Goal: Transaction & Acquisition: Purchase product/service

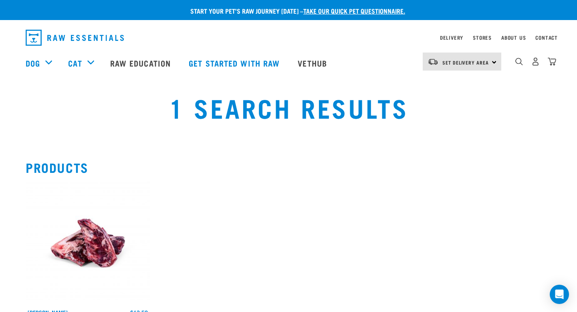
click at [89, 38] on img "dropdown navigation" at bounding box center [75, 38] width 98 height 16
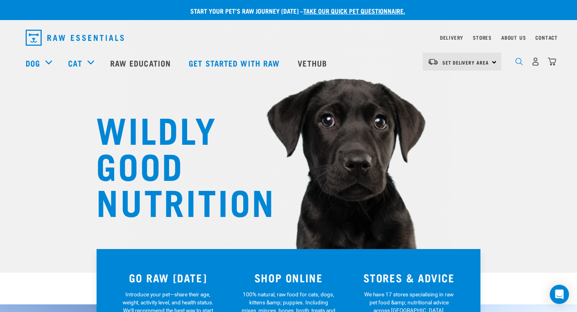
click at [520, 64] on img "dropdown navigation" at bounding box center [519, 62] width 8 height 8
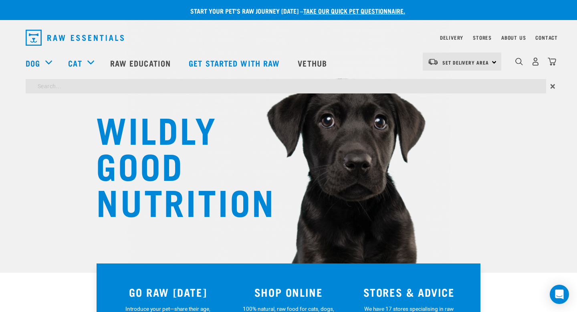
click at [491, 86] on input "search" at bounding box center [286, 86] width 520 height 14
type input "vension mix"
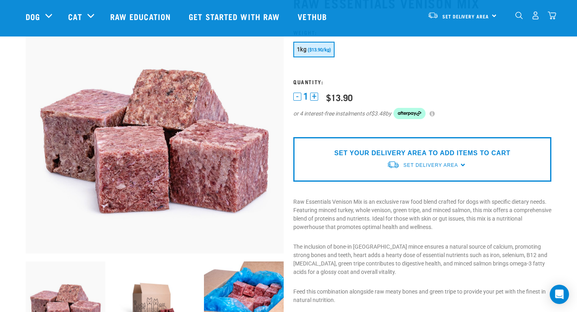
scroll to position [65, 0]
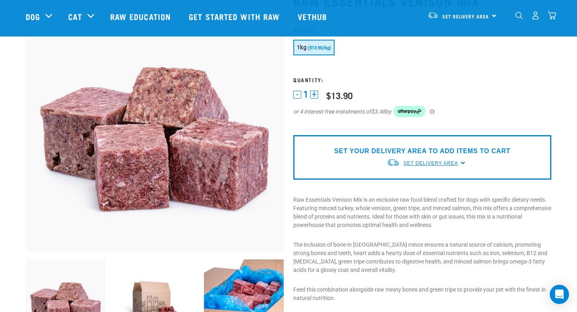
click at [422, 163] on span "Set Delivery Area" at bounding box center [430, 163] width 54 height 6
click at [419, 179] on link "[GEOGRAPHIC_DATA]" at bounding box center [426, 181] width 80 height 13
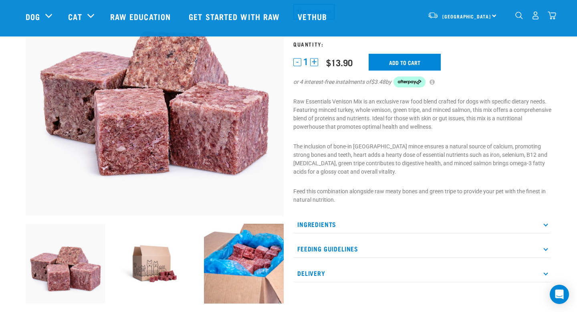
scroll to position [90, 0]
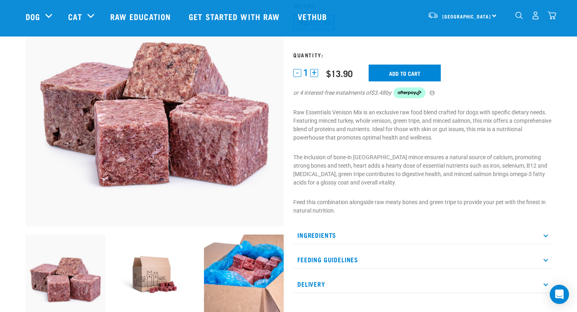
click at [314, 72] on button "+" at bounding box center [314, 73] width 8 height 8
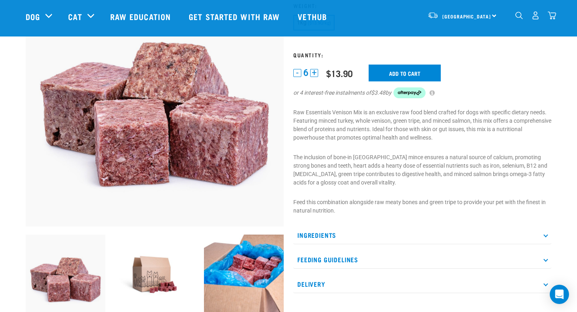
click at [314, 72] on button "+" at bounding box center [314, 73] width 8 height 8
click at [397, 72] on input "Add to cart" at bounding box center [409, 72] width 72 height 17
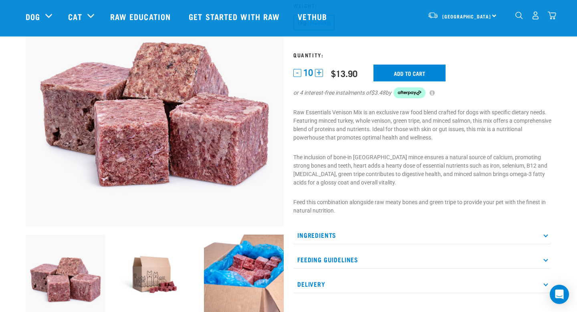
click at [37, 157] on button "delete" at bounding box center [33, 156] width 8 height 8
click at [297, 75] on button "-" at bounding box center [297, 73] width 8 height 8
click at [378, 74] on input "Add to cart" at bounding box center [404, 72] width 72 height 17
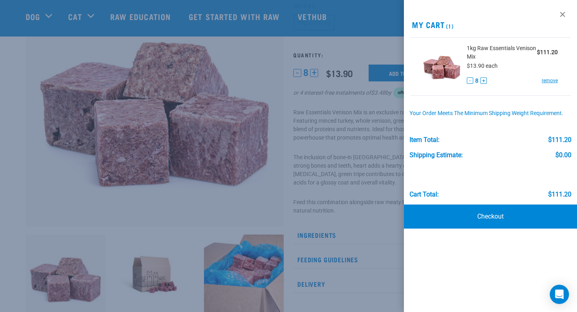
click at [382, 123] on div at bounding box center [288, 156] width 577 height 312
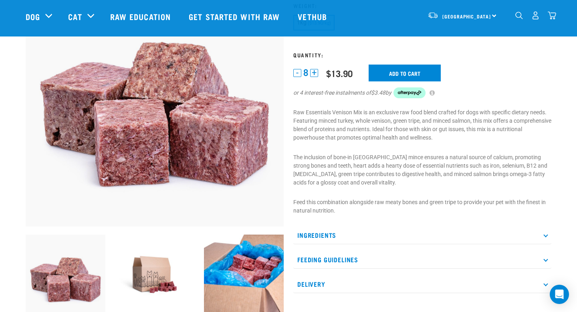
click at [519, 17] on img "dropdown navigation" at bounding box center [519, 16] width 8 height 8
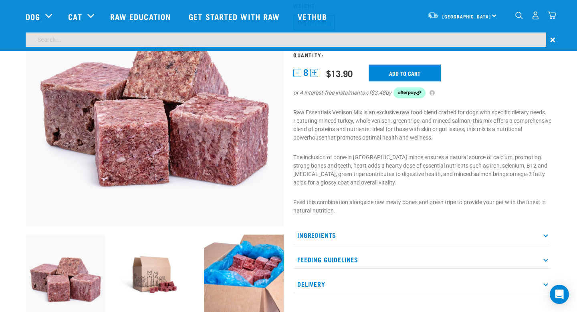
click at [394, 38] on input "search" at bounding box center [286, 39] width 520 height 14
type input "hamstring"
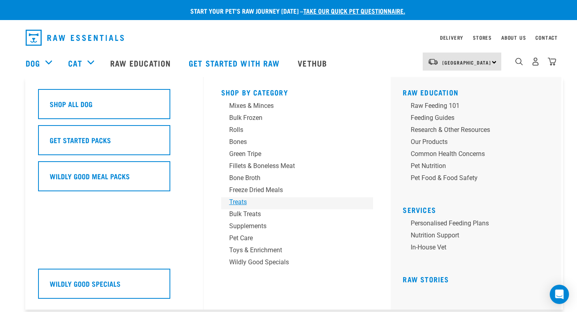
click at [239, 205] on div "Treats" at bounding box center [291, 202] width 125 height 10
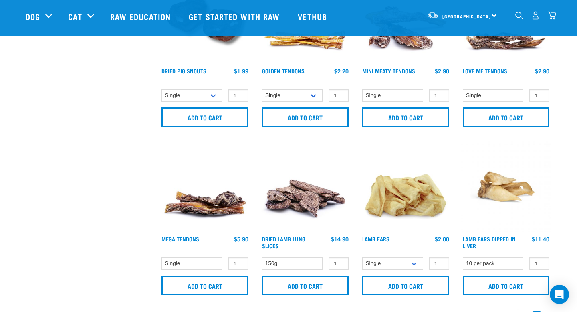
scroll to position [425, 0]
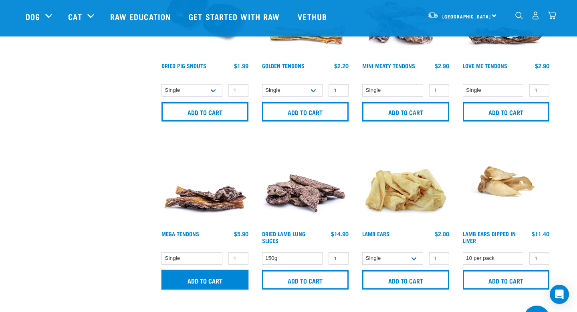
click at [221, 279] on input "Add to cart" at bounding box center [204, 279] width 87 height 19
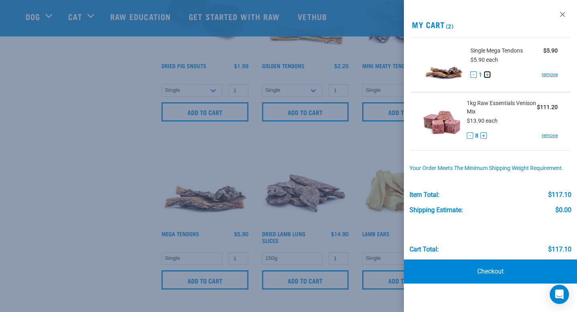
click at [485, 72] on button "+" at bounding box center [487, 74] width 6 height 6
click at [485, 73] on button "+" at bounding box center [487, 74] width 6 height 6
click at [127, 182] on div at bounding box center [288, 156] width 577 height 312
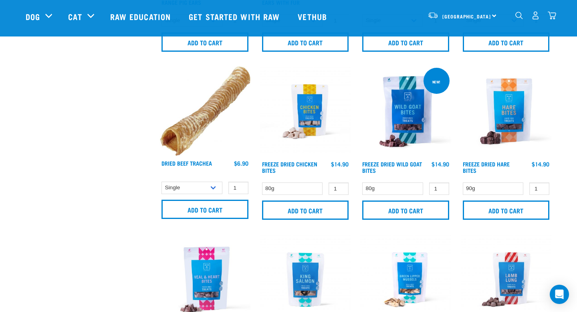
scroll to position [1000, 0]
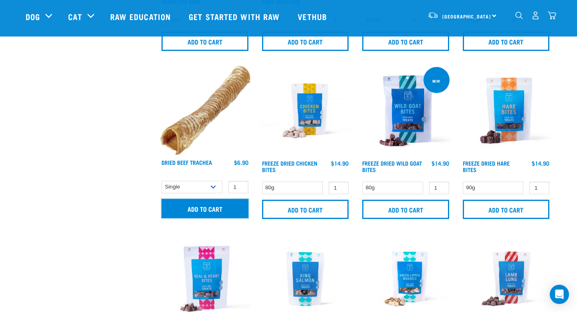
click at [223, 203] on input "Add to cart" at bounding box center [204, 208] width 87 height 19
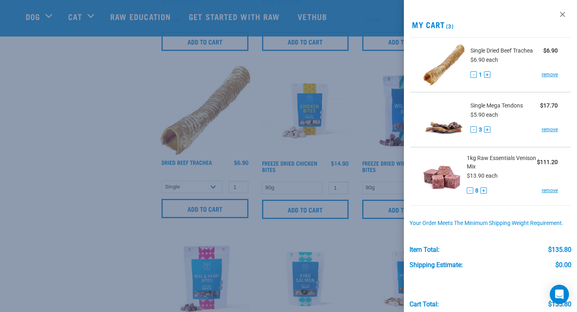
click at [121, 178] on div at bounding box center [288, 156] width 577 height 312
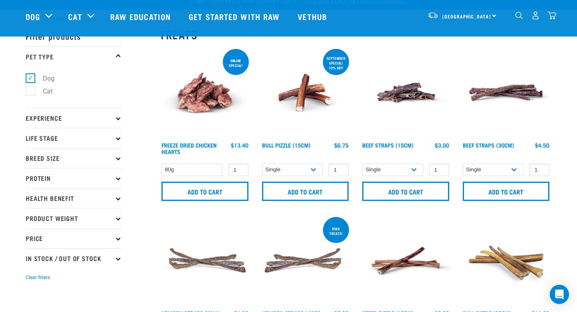
scroll to position [0, 0]
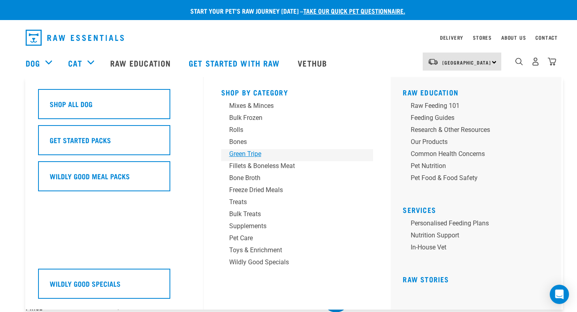
click at [244, 153] on div "Green Tripe" at bounding box center [291, 154] width 125 height 10
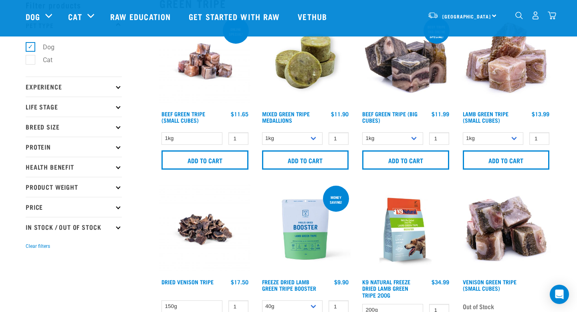
scroll to position [42, 0]
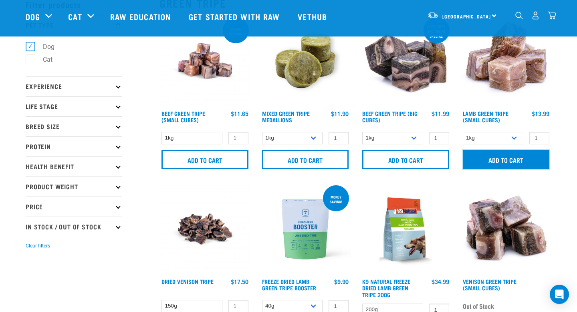
click at [501, 160] on input "Add to cart" at bounding box center [506, 159] width 87 height 19
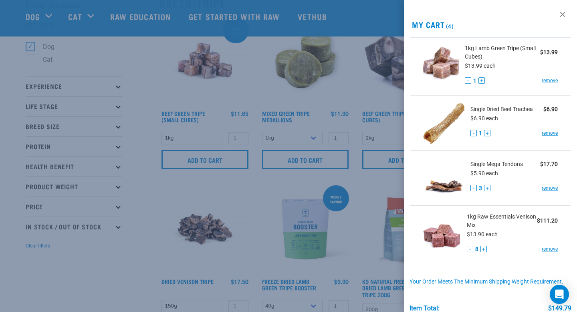
click at [555, 129] on div "- 1 + remove" at bounding box center [513, 133] width 87 height 8
click at [552, 139] on div "Single Dried Beef Trachea $6.90 $6.90 each - 1 + remove" at bounding box center [510, 123] width 93 height 36
click at [552, 132] on link "remove" at bounding box center [549, 132] width 16 height 7
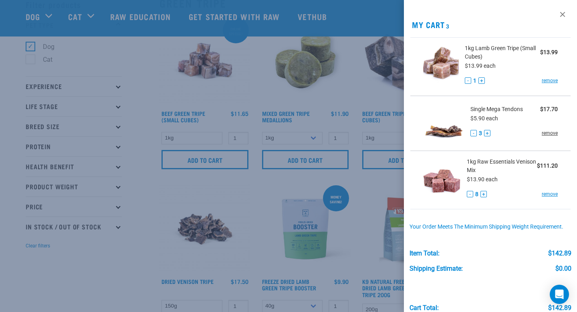
click at [549, 132] on link "remove" at bounding box center [549, 132] width 16 height 7
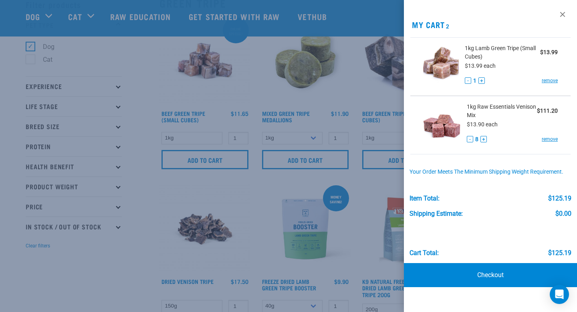
click at [147, 64] on div at bounding box center [288, 156] width 577 height 312
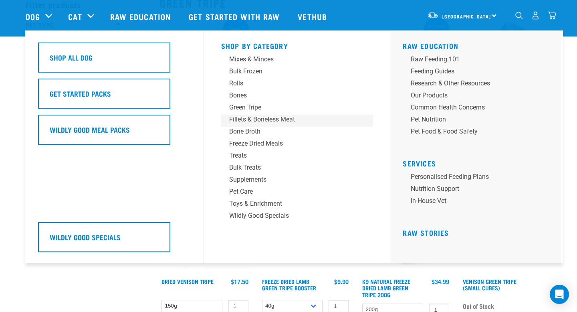
click at [240, 116] on div "Fillets & Boneless Meat" at bounding box center [291, 120] width 125 height 10
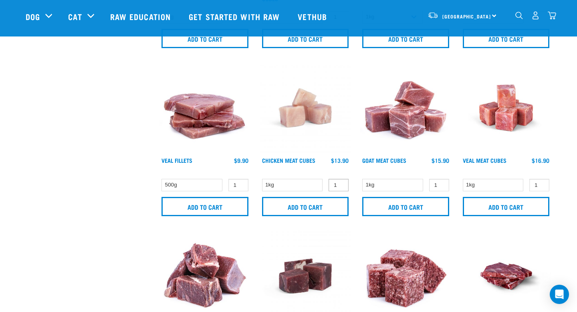
scroll to position [335, 0]
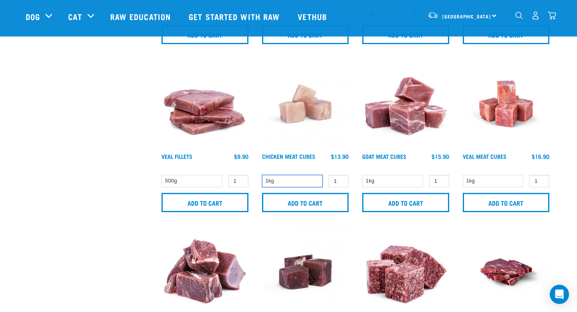
click at [305, 177] on select "1kg" at bounding box center [292, 181] width 61 height 12
click at [344, 181] on input "1" at bounding box center [338, 181] width 20 height 12
click at [342, 180] on input "2" at bounding box center [338, 181] width 20 height 12
click at [342, 180] on input "3" at bounding box center [338, 181] width 20 height 12
click at [342, 180] on input "4" at bounding box center [338, 181] width 20 height 12
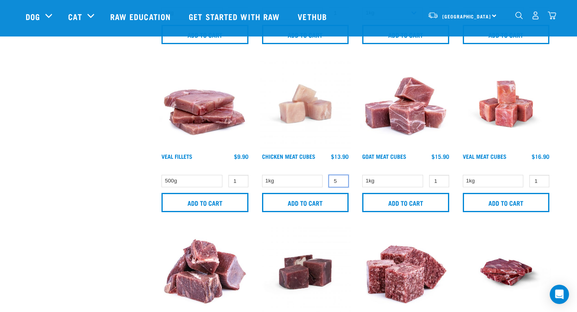
type input "5"
click at [342, 180] on input "5" at bounding box center [338, 181] width 20 height 12
click at [322, 208] on input "Add to cart" at bounding box center [305, 202] width 87 height 19
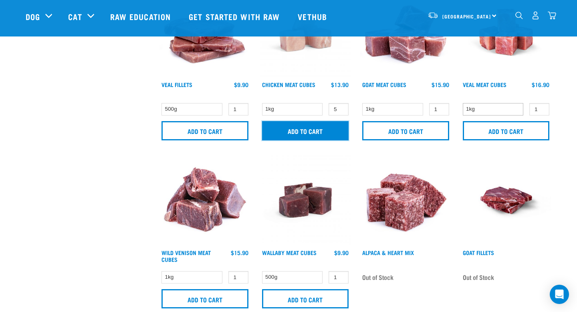
scroll to position [409, 0]
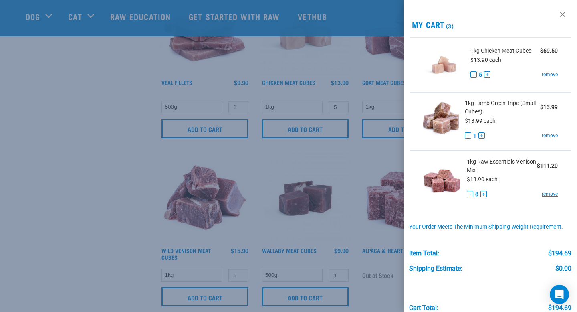
click at [120, 187] on div at bounding box center [288, 156] width 577 height 312
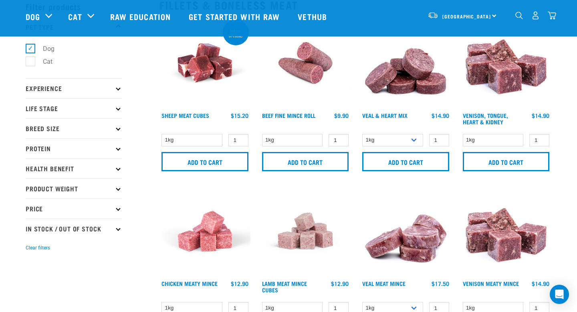
scroll to position [0, 0]
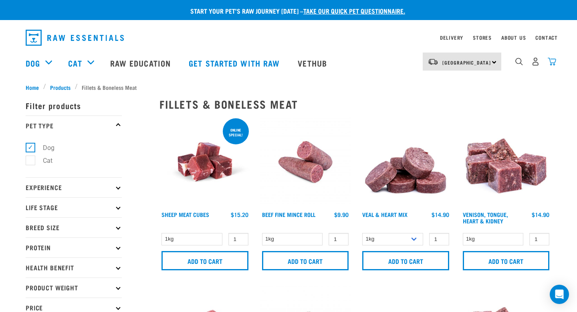
click at [555, 66] on img "dropdown navigation" at bounding box center [551, 61] width 8 height 8
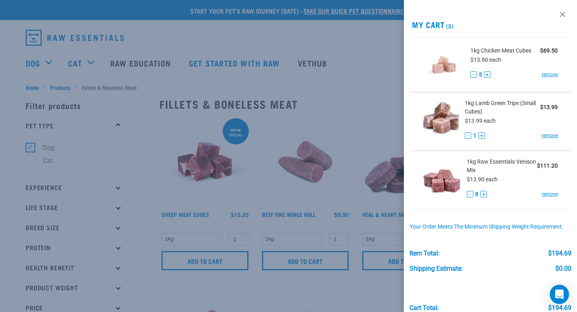
click at [290, 89] on div at bounding box center [288, 156] width 577 height 312
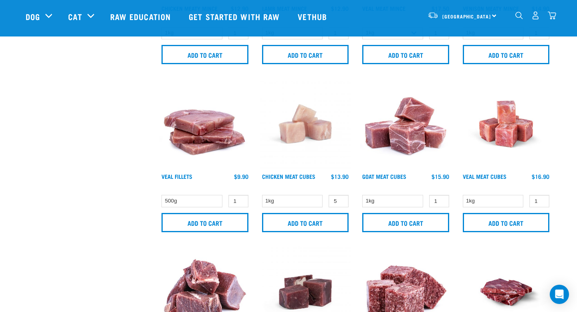
scroll to position [316, 0]
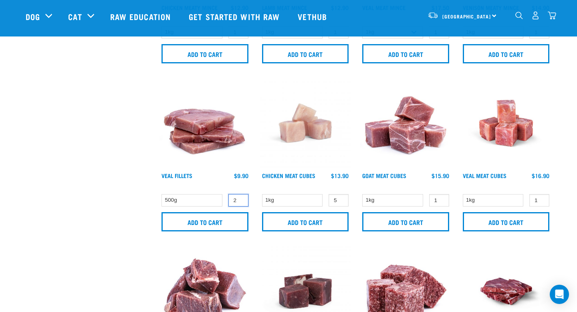
click at [240, 197] on input "2" at bounding box center [238, 200] width 20 height 12
click at [240, 197] on input "3" at bounding box center [238, 200] width 20 height 12
click at [240, 197] on input "4" at bounding box center [238, 200] width 20 height 12
type input "5"
click at [240, 197] on input "5" at bounding box center [238, 200] width 20 height 12
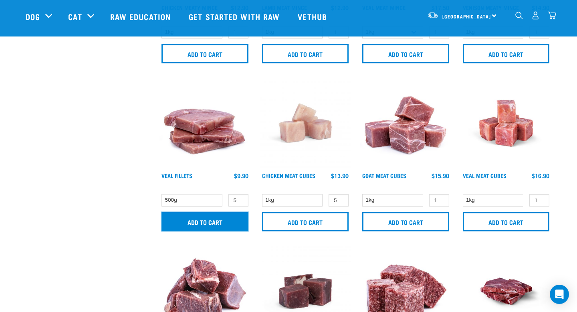
click at [224, 224] on input "Add to cart" at bounding box center [204, 221] width 87 height 19
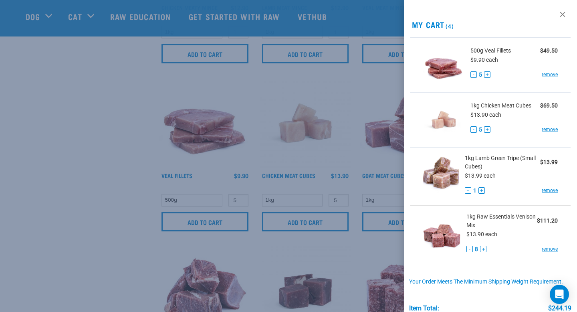
click at [363, 78] on div at bounding box center [288, 156] width 577 height 312
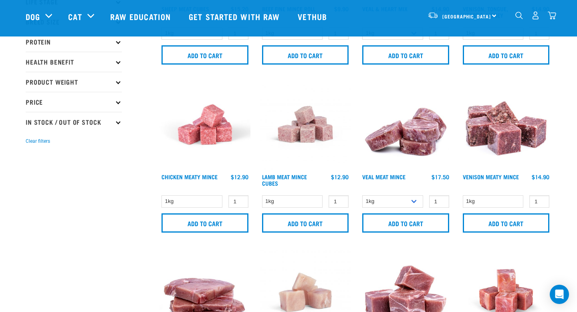
scroll to position [66, 0]
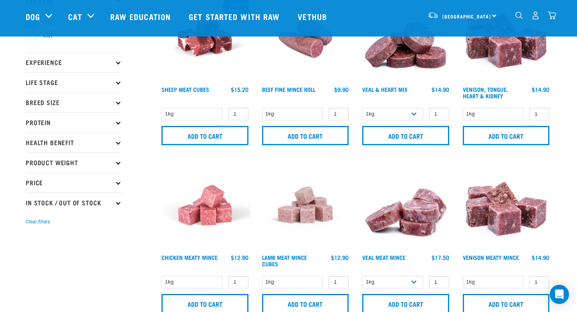
click at [520, 15] on img "dropdown navigation" at bounding box center [519, 16] width 8 height 8
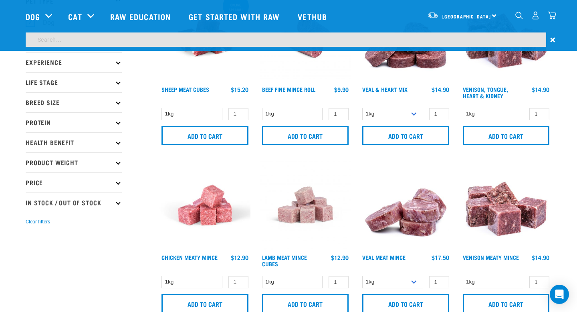
click at [436, 34] on input "search" at bounding box center [286, 39] width 520 height 14
type input "salmon cubes"
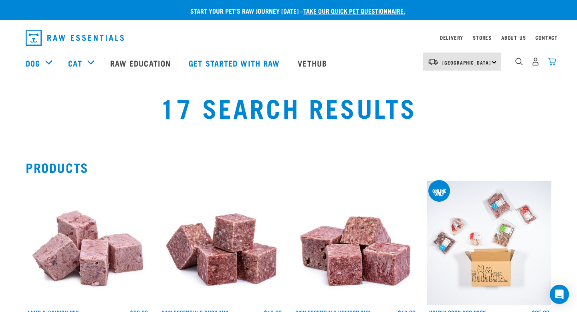
click at [549, 58] on img "dropdown navigation" at bounding box center [551, 61] width 8 height 8
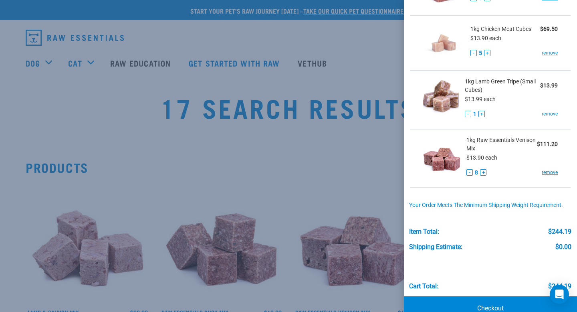
scroll to position [95, 0]
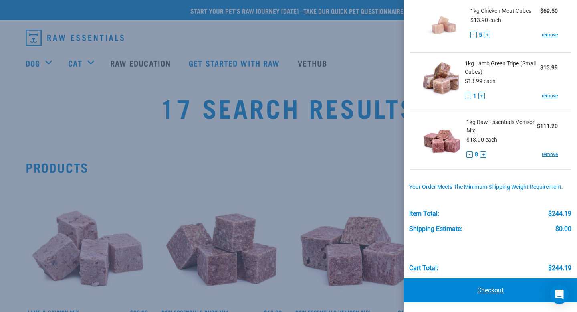
click at [507, 299] on link "Checkout" at bounding box center [490, 290] width 173 height 24
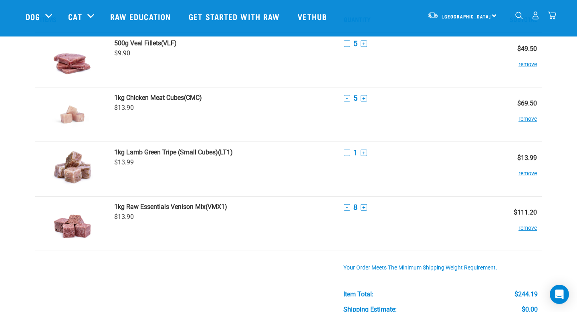
scroll to position [37, 0]
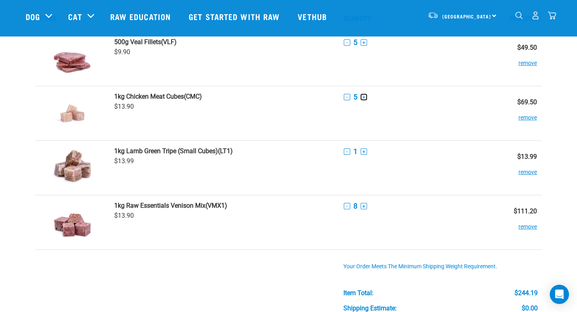
click at [363, 98] on button "+" at bounding box center [363, 97] width 6 height 6
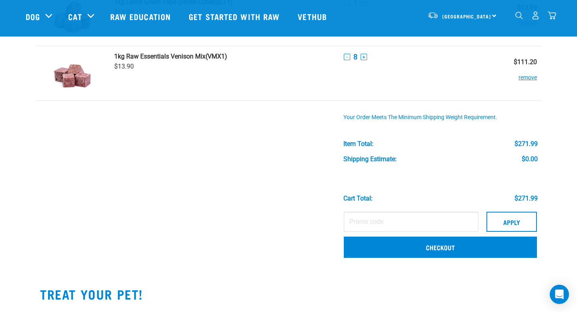
scroll to position [190, 0]
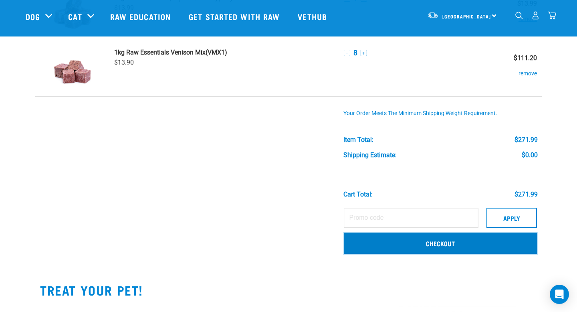
click at [443, 244] on link "Checkout" at bounding box center [440, 242] width 193 height 21
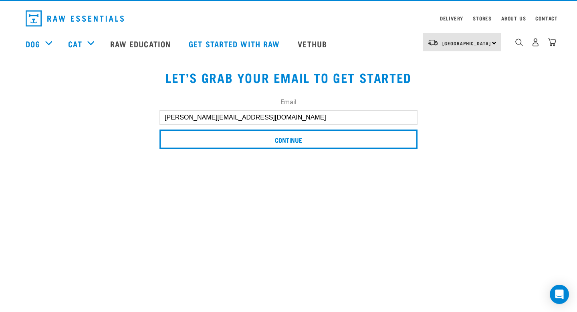
scroll to position [20, 0]
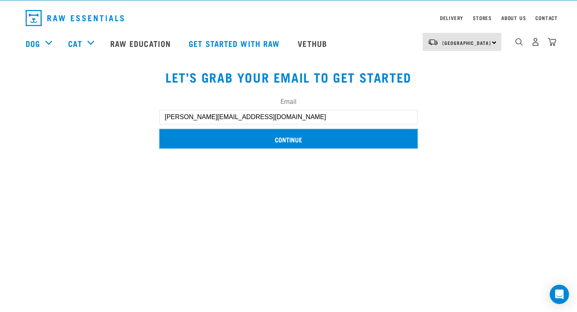
click at [312, 142] on input "Continue" at bounding box center [288, 138] width 258 height 19
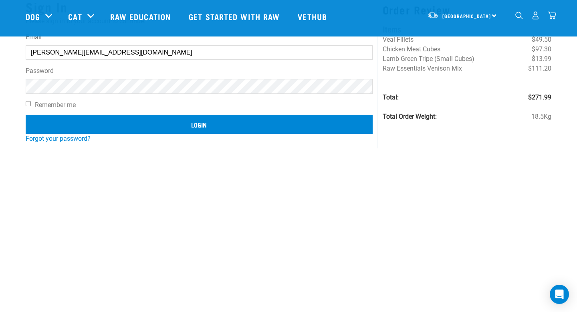
scroll to position [3, 0]
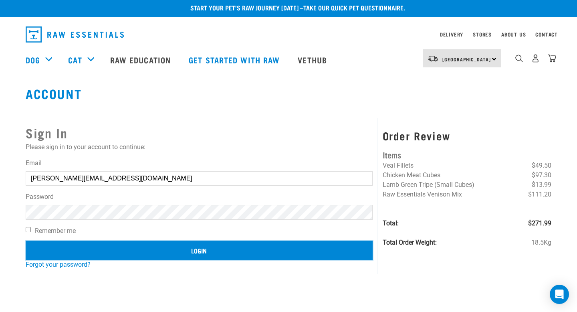
click at [203, 246] on input "Login" at bounding box center [199, 249] width 347 height 19
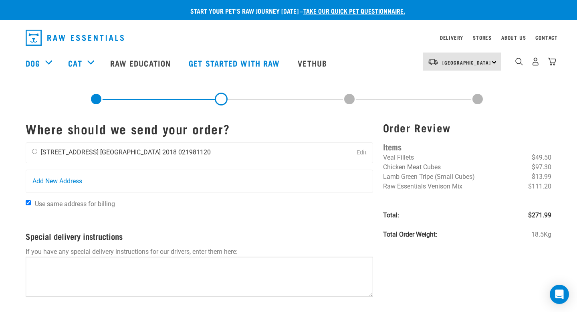
click at [34, 155] on div "Emma Bodley 48 Second View Avenue Auckland 2018 021981120" at bounding box center [121, 153] width 191 height 20
click at [32, 154] on div "Emma Bodley 48 Second View Avenue Auckland 2018 021981120" at bounding box center [121, 153] width 191 height 20
click at [36, 151] on input "radio" at bounding box center [34, 151] width 5 height 5
radio input "true"
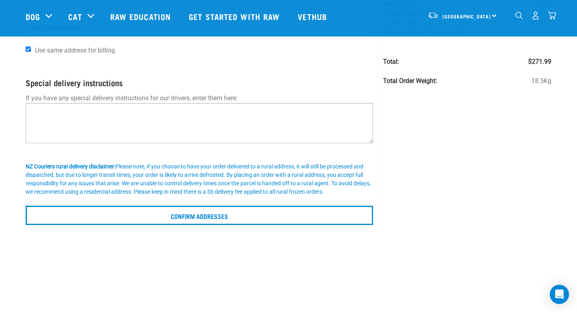
scroll to position [97, 0]
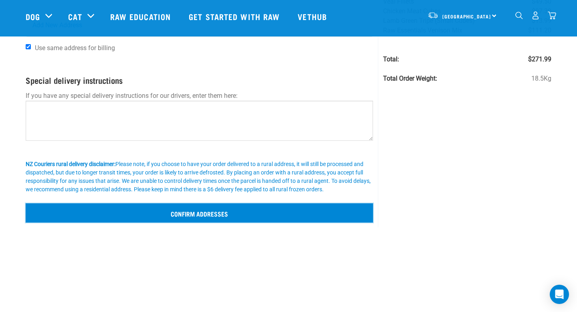
click at [223, 215] on input "Confirm addresses" at bounding box center [199, 212] width 347 height 19
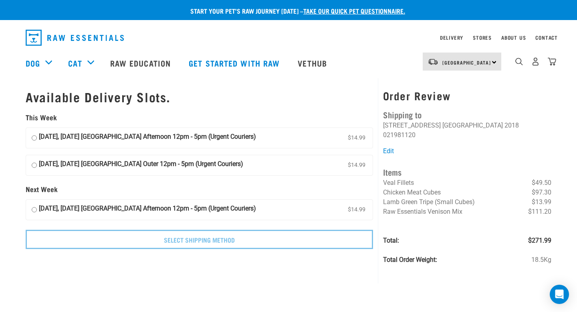
click at [33, 138] on input "27 September, Saturday Auckland Afternoon 12pm - 5pm (Urgent Couriers) $14.99" at bounding box center [34, 138] width 5 height 12
radio input "true"
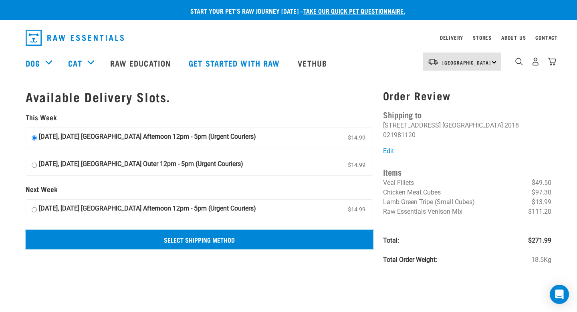
click at [202, 245] on input "Select Shipping Method" at bounding box center [199, 238] width 347 height 19
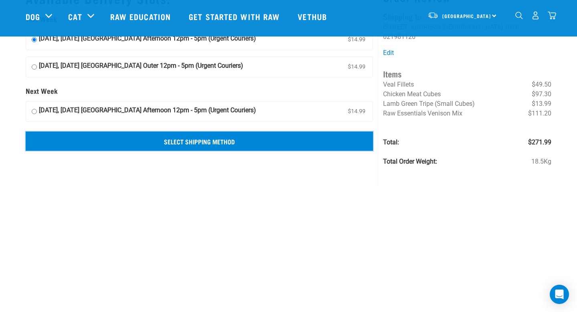
scroll to position [50, 0]
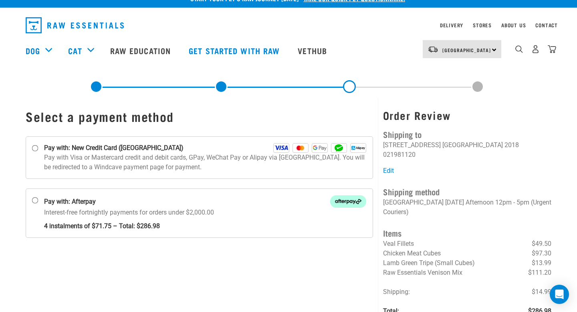
scroll to position [13, 0]
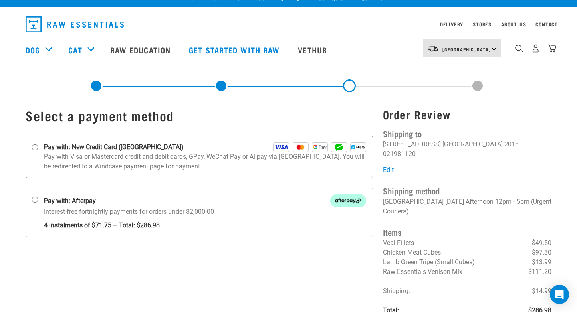
click at [35, 146] on input "Pay with: New Credit Card (Windcave)" at bounding box center [35, 147] width 6 height 6
radio input "true"
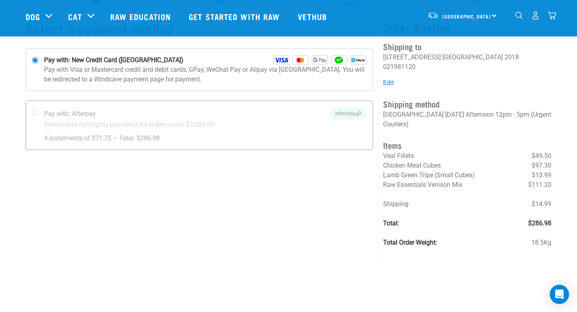
scroll to position [40, 0]
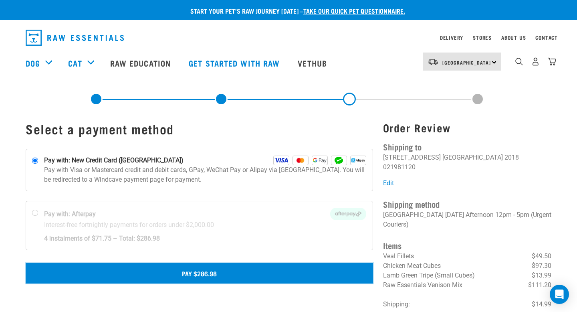
click at [208, 278] on button "Pay $286.98" at bounding box center [199, 273] width 347 height 20
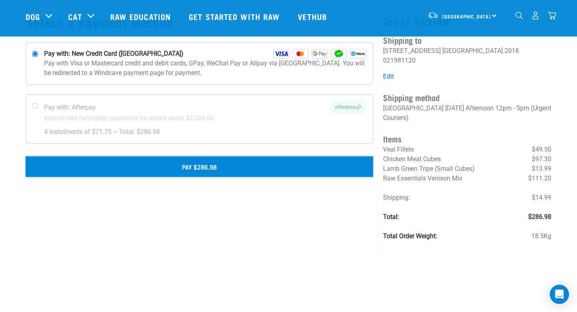
scroll to position [52, 0]
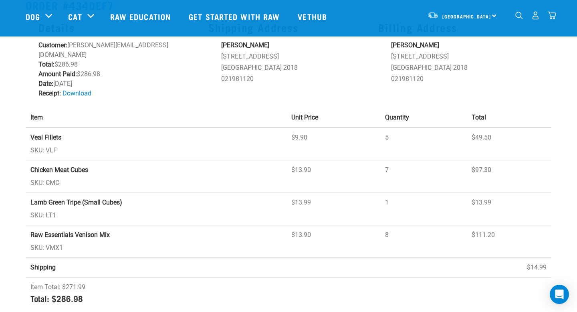
scroll to position [59, 0]
